Goal: Information Seeking & Learning: Learn about a topic

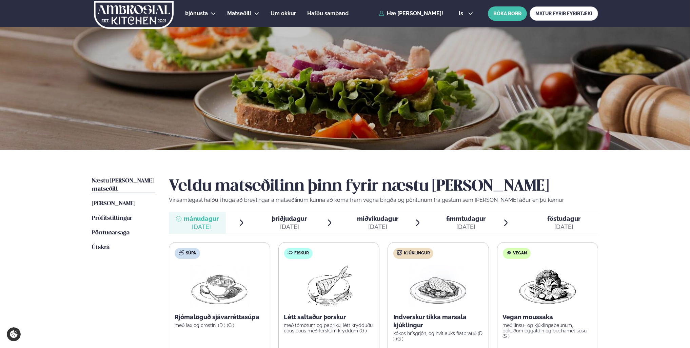
click at [136, 181] on span "Næstu [PERSON_NAME] matseðill" at bounding box center [123, 185] width 62 height 14
click at [114, 201] on span "[PERSON_NAME]" at bounding box center [113, 204] width 43 height 6
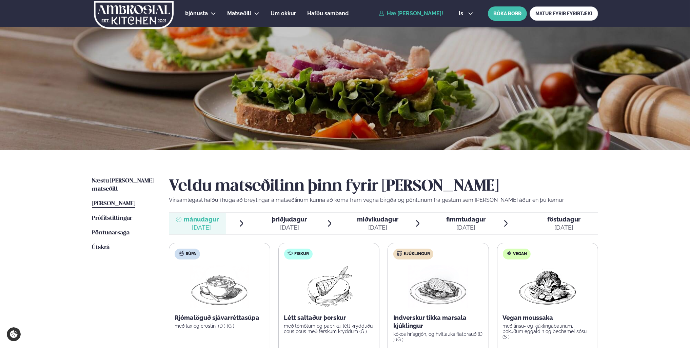
click at [566, 224] on div "[DATE]" at bounding box center [563, 227] width 33 height 8
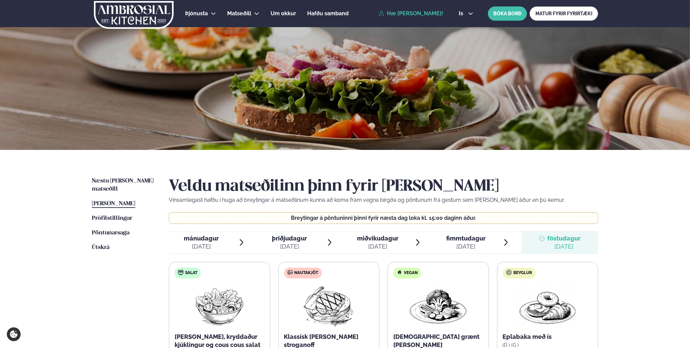
click at [121, 200] on link "[PERSON_NAME] matseðill [PERSON_NAME]" at bounding box center [113, 204] width 43 height 8
click at [121, 184] on link "Næstu [PERSON_NAME] matseðill Næsta vika" at bounding box center [123, 185] width 63 height 16
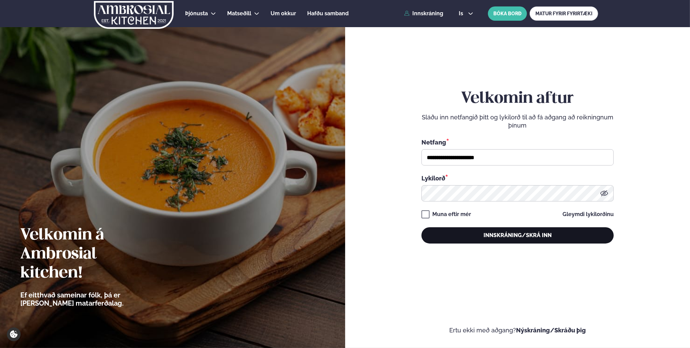
click at [504, 235] on button "Innskráning/Skrá inn" at bounding box center [517, 235] width 192 height 16
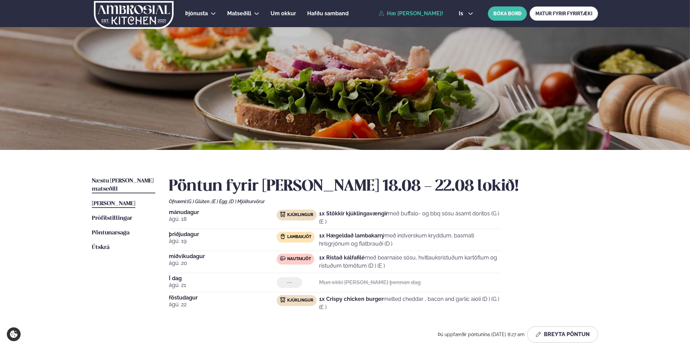
click at [125, 183] on span "Næstu [PERSON_NAME] matseðill" at bounding box center [123, 185] width 62 height 14
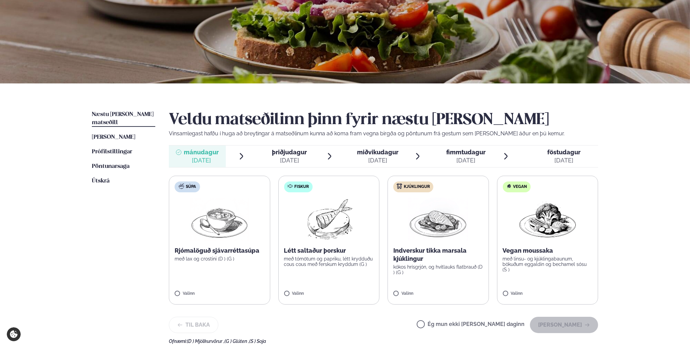
scroll to position [68, 0]
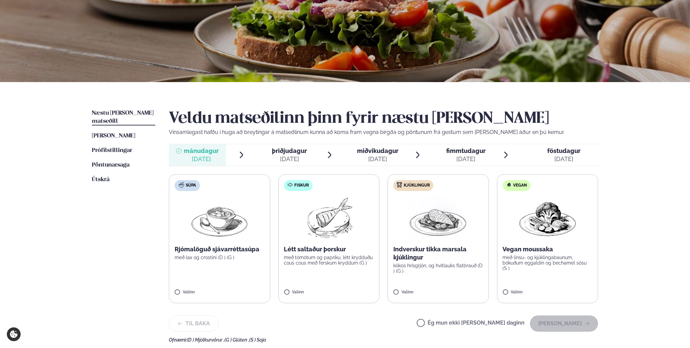
click at [302, 156] on div "[DATE]" at bounding box center [289, 159] width 35 height 8
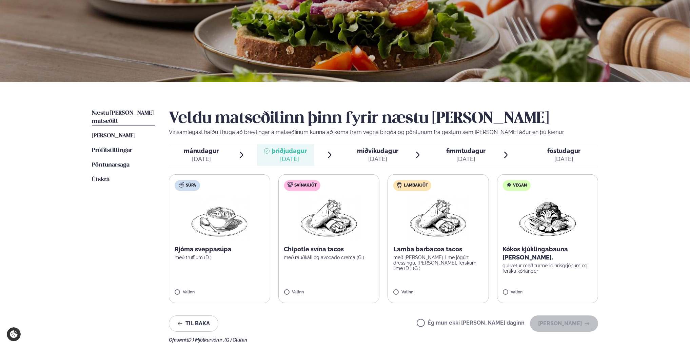
click at [372, 155] on div "[DATE]" at bounding box center [377, 159] width 41 height 8
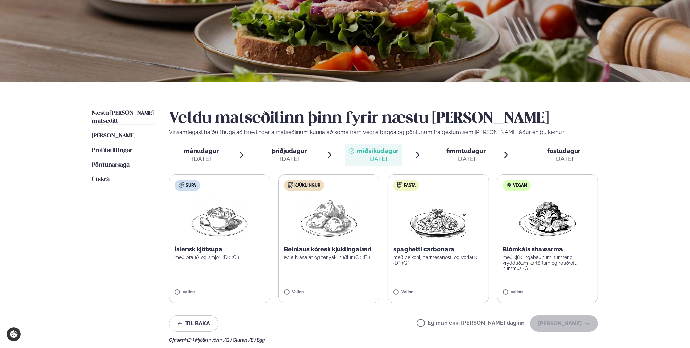
click at [460, 154] on span "fimmtudagur" at bounding box center [465, 150] width 39 height 7
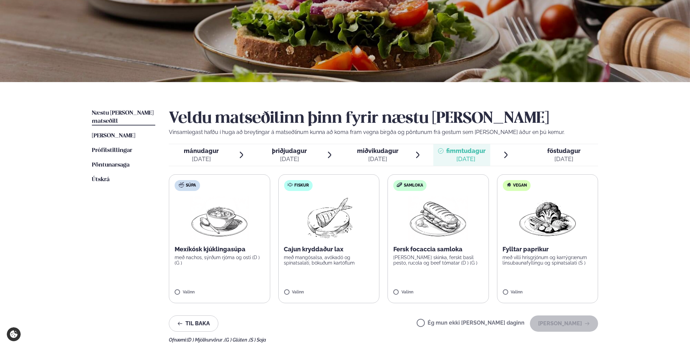
click at [562, 151] on span "föstudagur" at bounding box center [563, 150] width 33 height 7
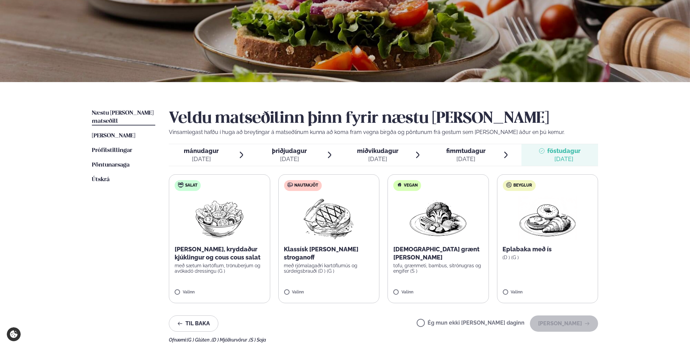
click at [201, 149] on span "mánudagur" at bounding box center [201, 150] width 35 height 7
